Goal: Understand process/instructions: Learn how to perform a task or action

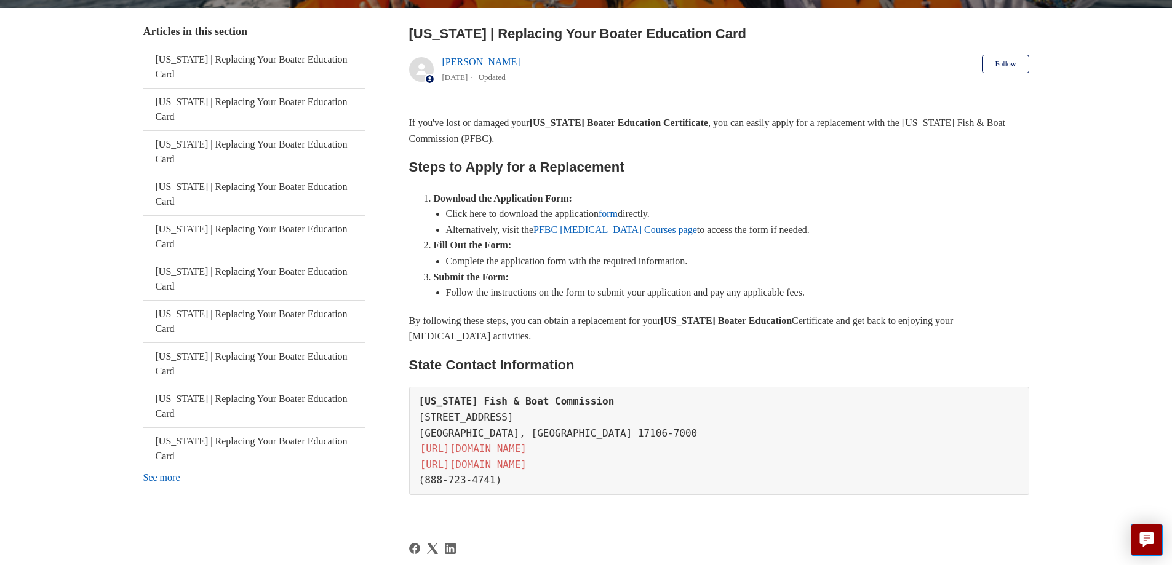
scroll to position [229, 0]
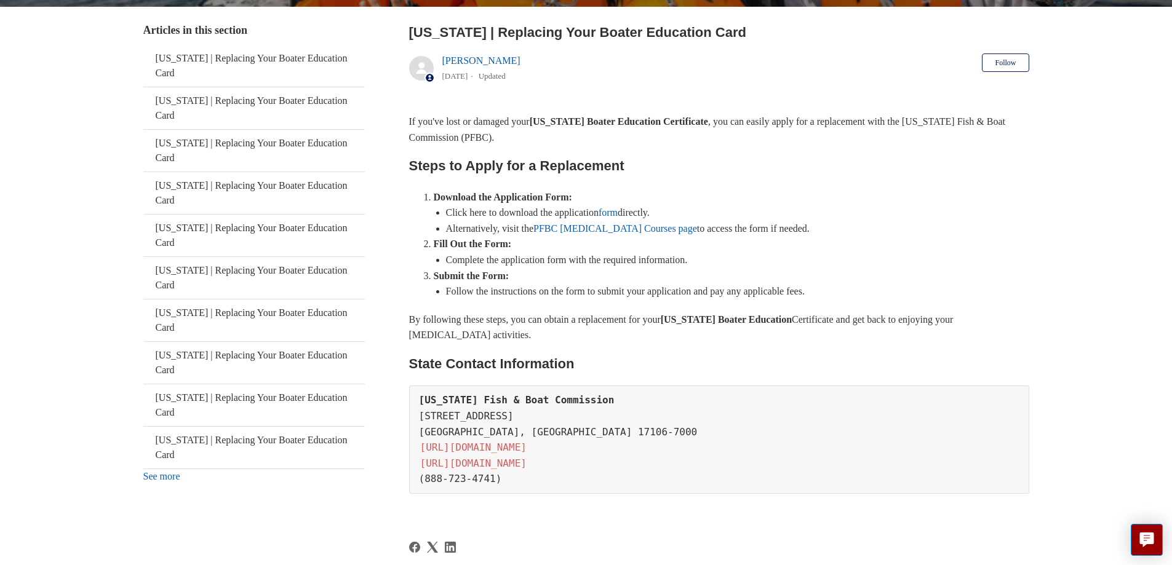
click at [154, 471] on link "See more" at bounding box center [161, 476] width 37 height 10
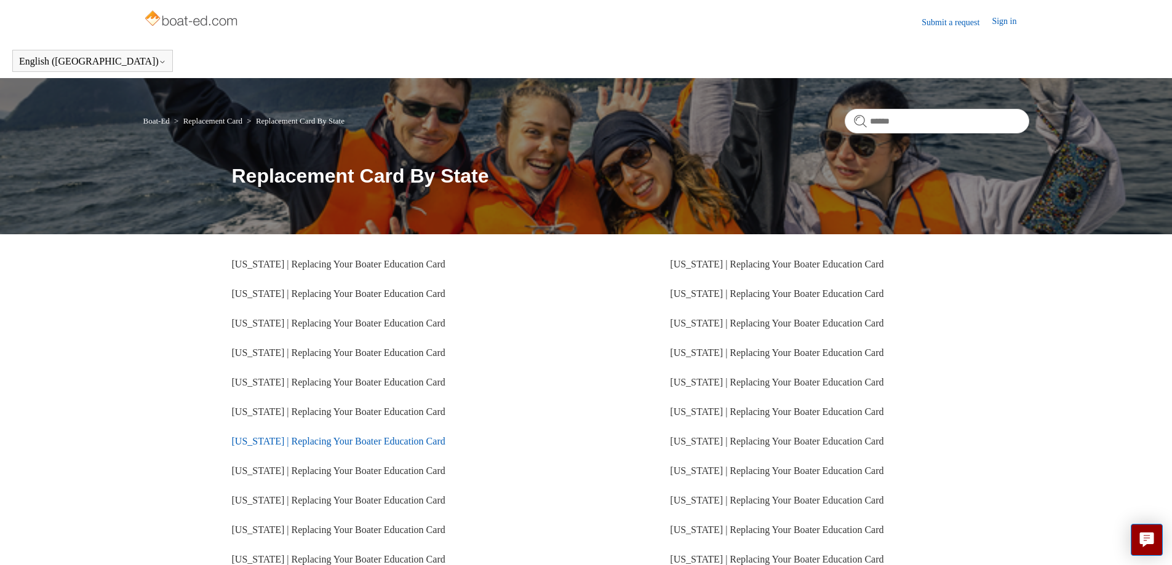
click at [340, 443] on link "[US_STATE] | Replacing Your Boater Education Card" at bounding box center [338, 441] width 213 height 10
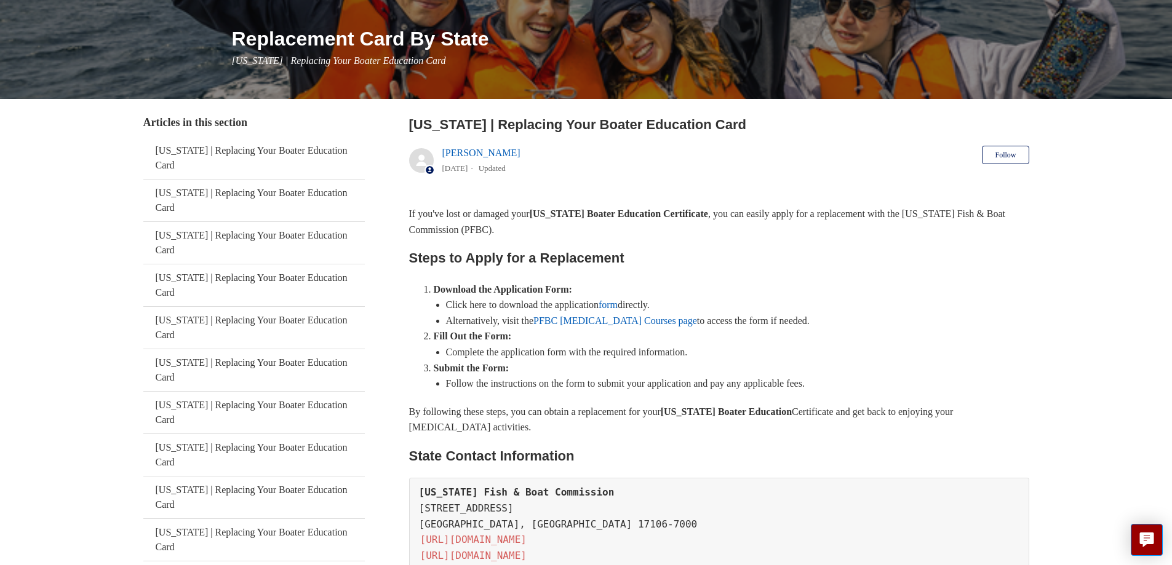
scroll to position [132, 0]
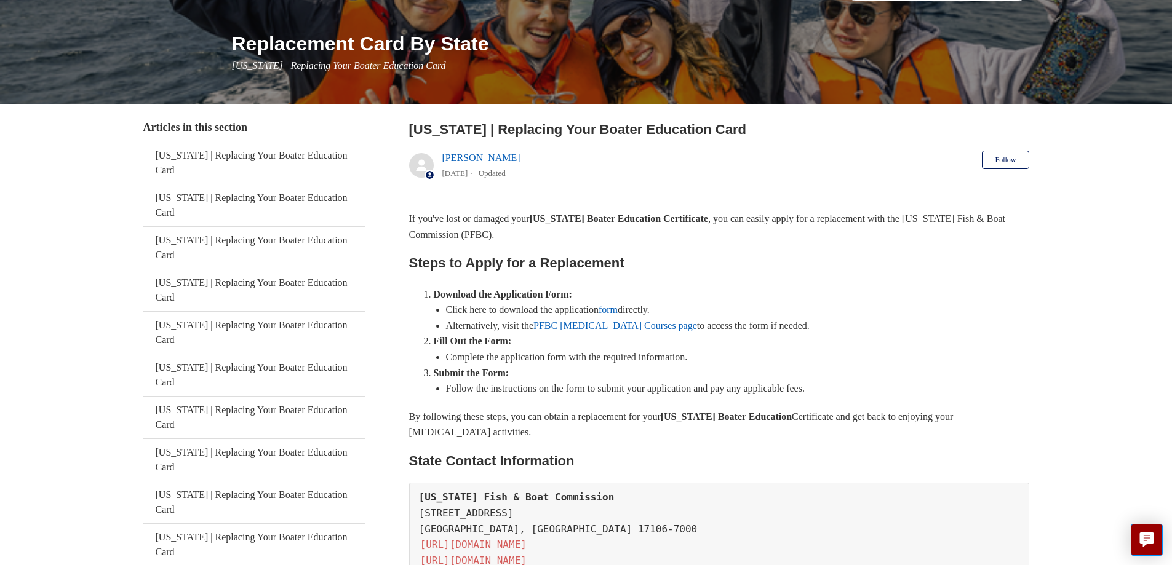
click at [643, 324] on link "PFBC [MEDICAL_DATA] Courses page" at bounding box center [615, 325] width 164 height 10
